Goal: Find specific page/section: Find specific page/section

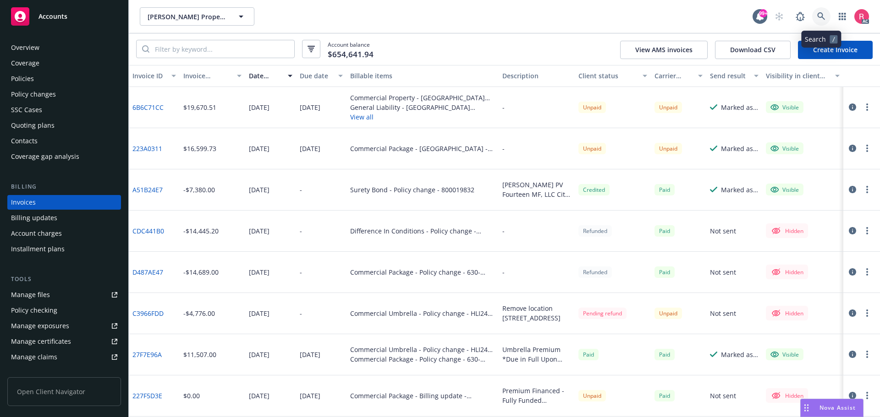
click at [818, 11] on link at bounding box center [821, 16] width 18 height 18
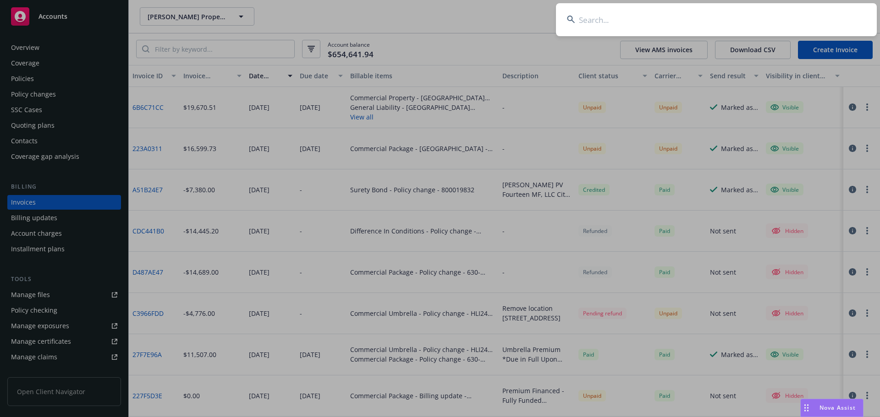
click at [598, 17] on input at bounding box center [716, 19] width 321 height 33
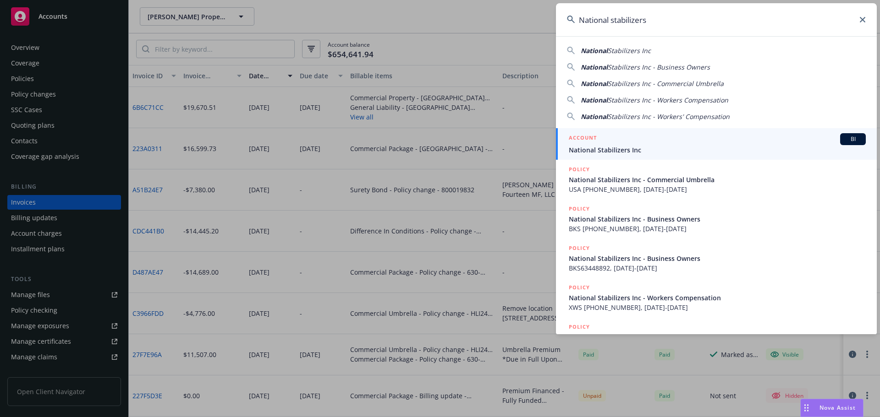
type input "National stabilizers"
click at [628, 151] on span "National Stabilizers Inc" at bounding box center [717, 150] width 297 height 10
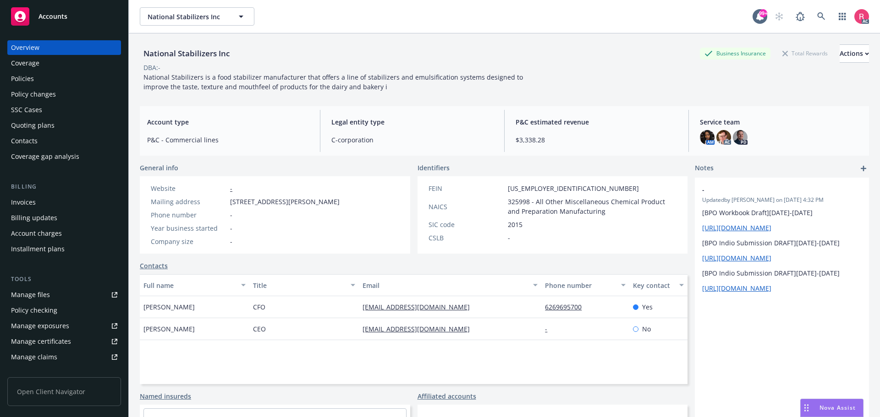
click at [25, 80] on div "Policies" at bounding box center [22, 78] width 23 height 15
